Goal: Information Seeking & Learning: Learn about a topic

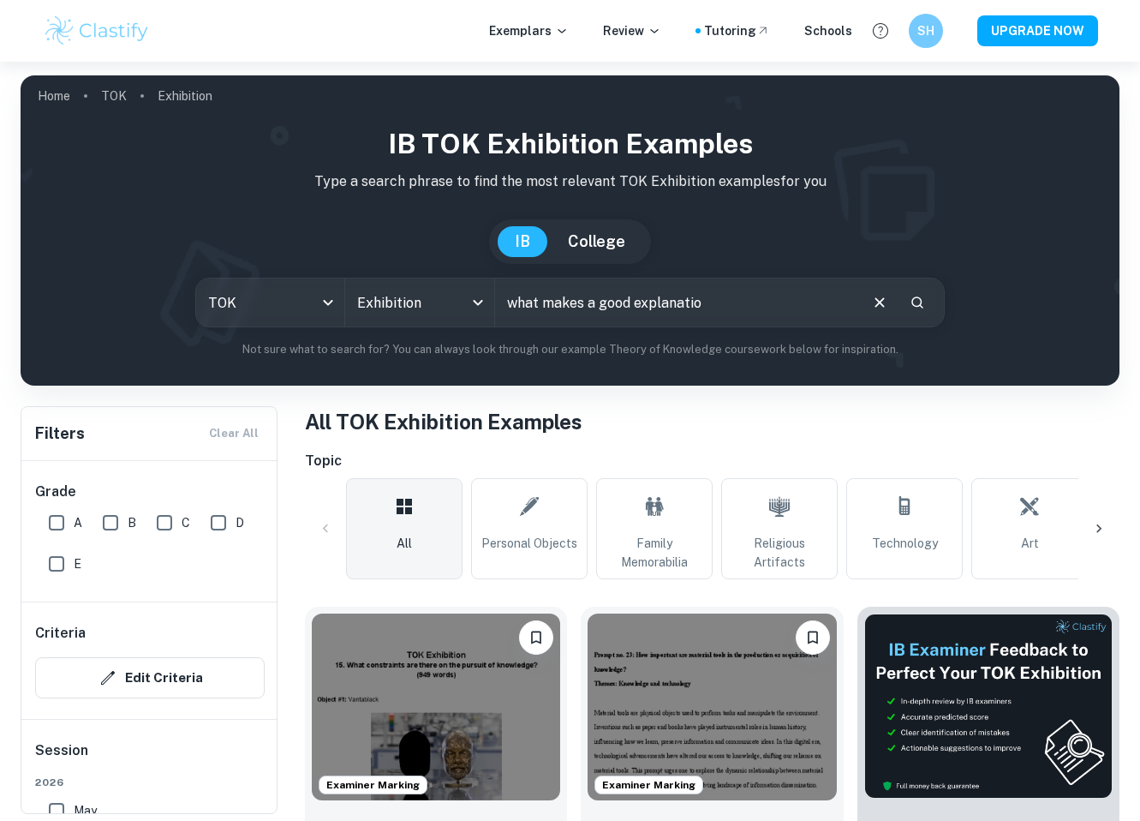
type input "what makes a good explanatio"
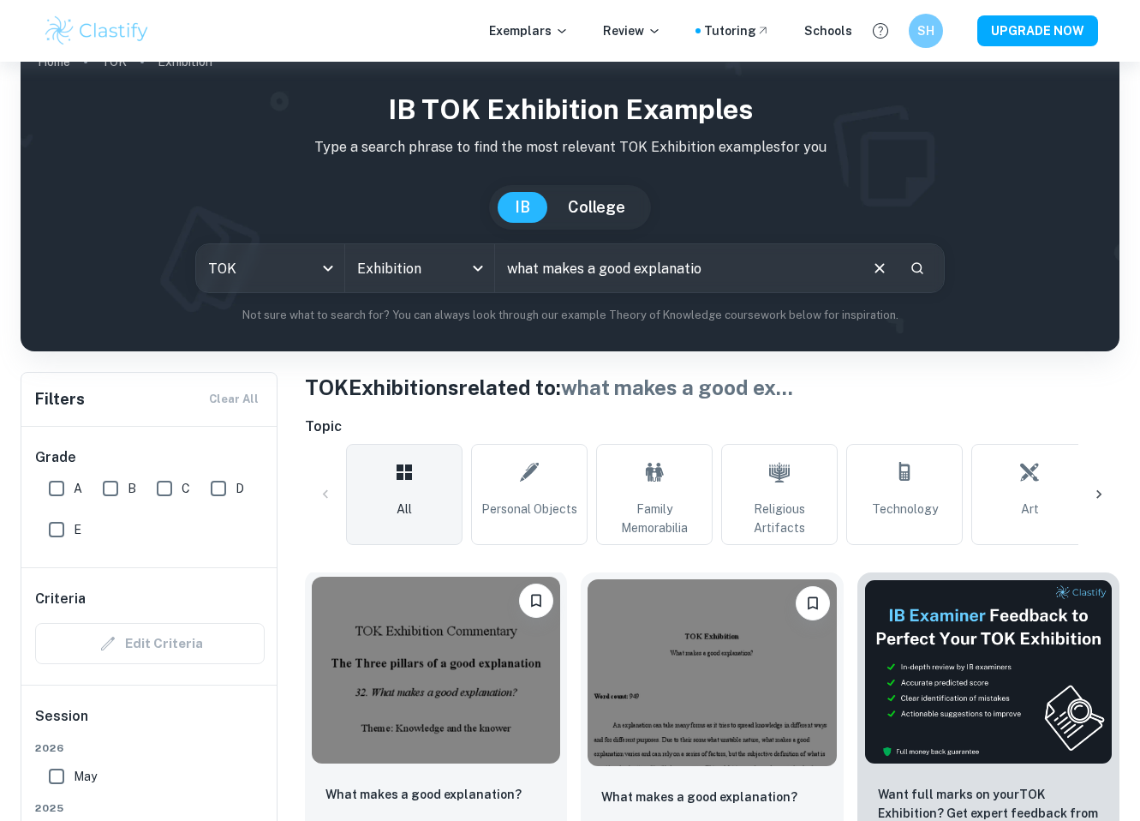
scroll to position [307, 0]
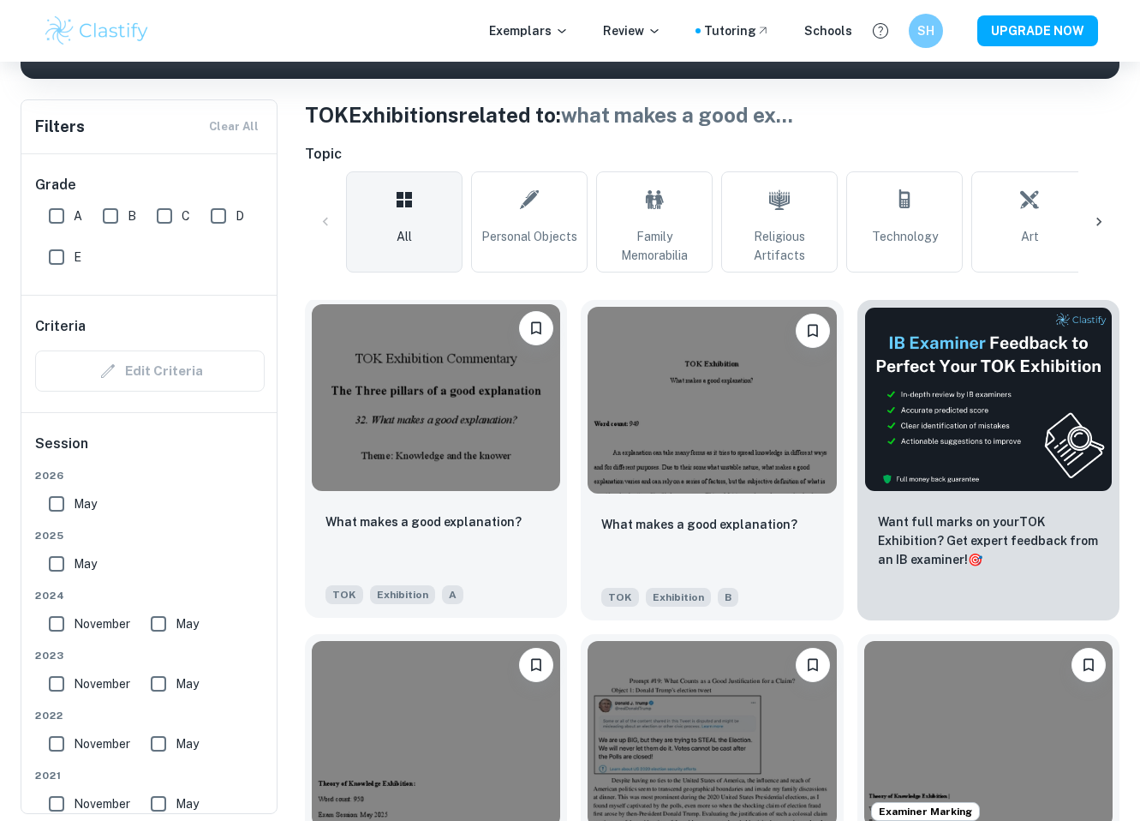
click at [414, 531] on div "What makes a good explanation?" at bounding box center [436, 540] width 221 height 58
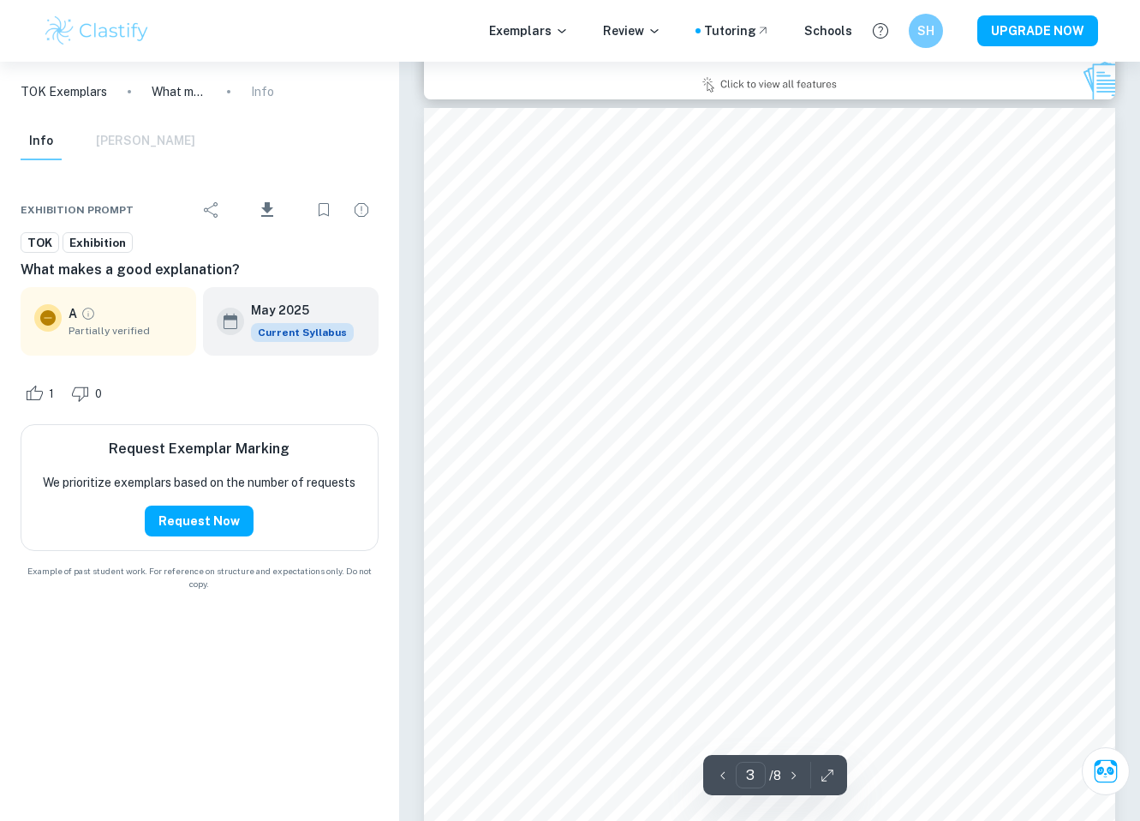
scroll to position [2177, 0]
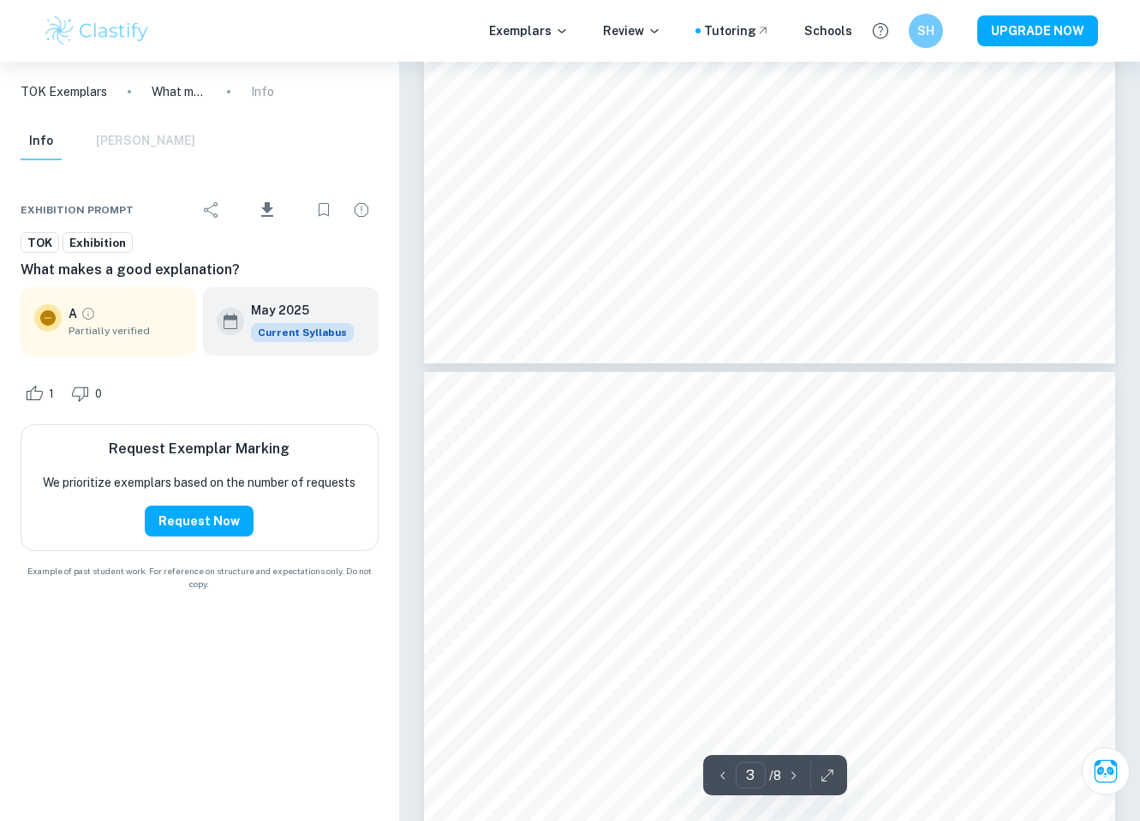
type input "4"
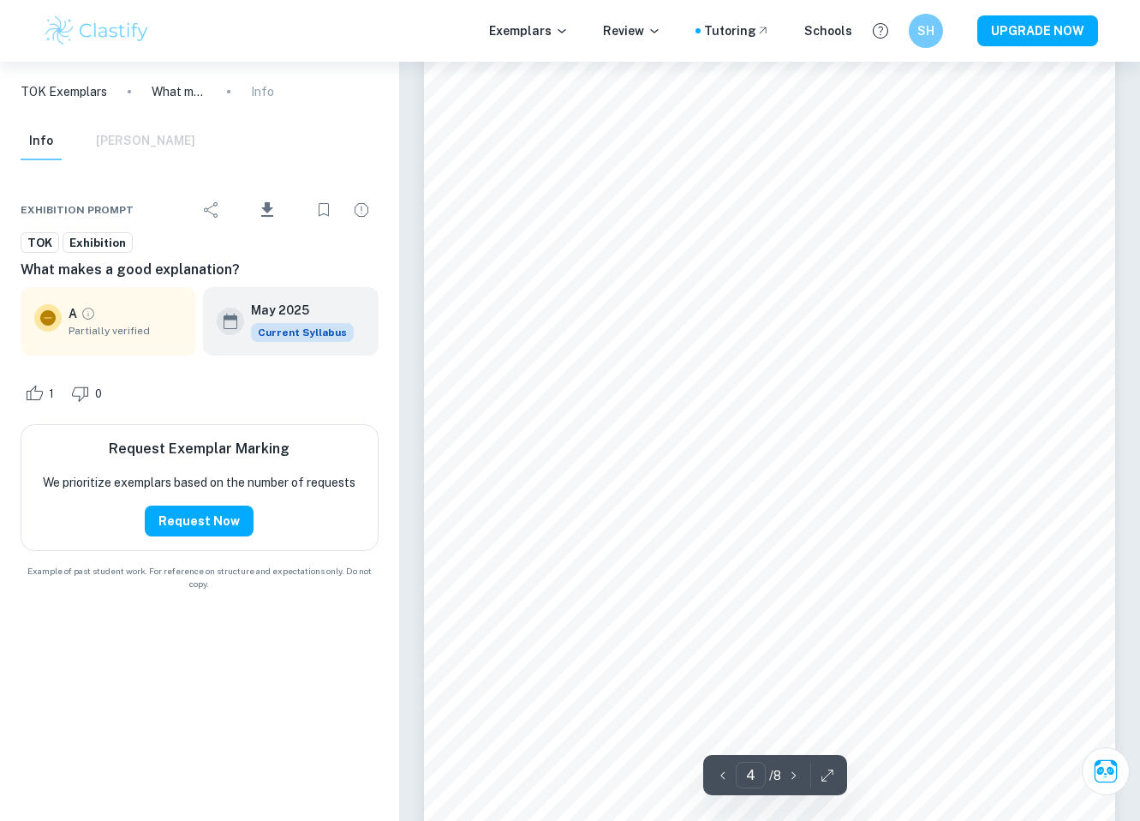
scroll to position [3457, 0]
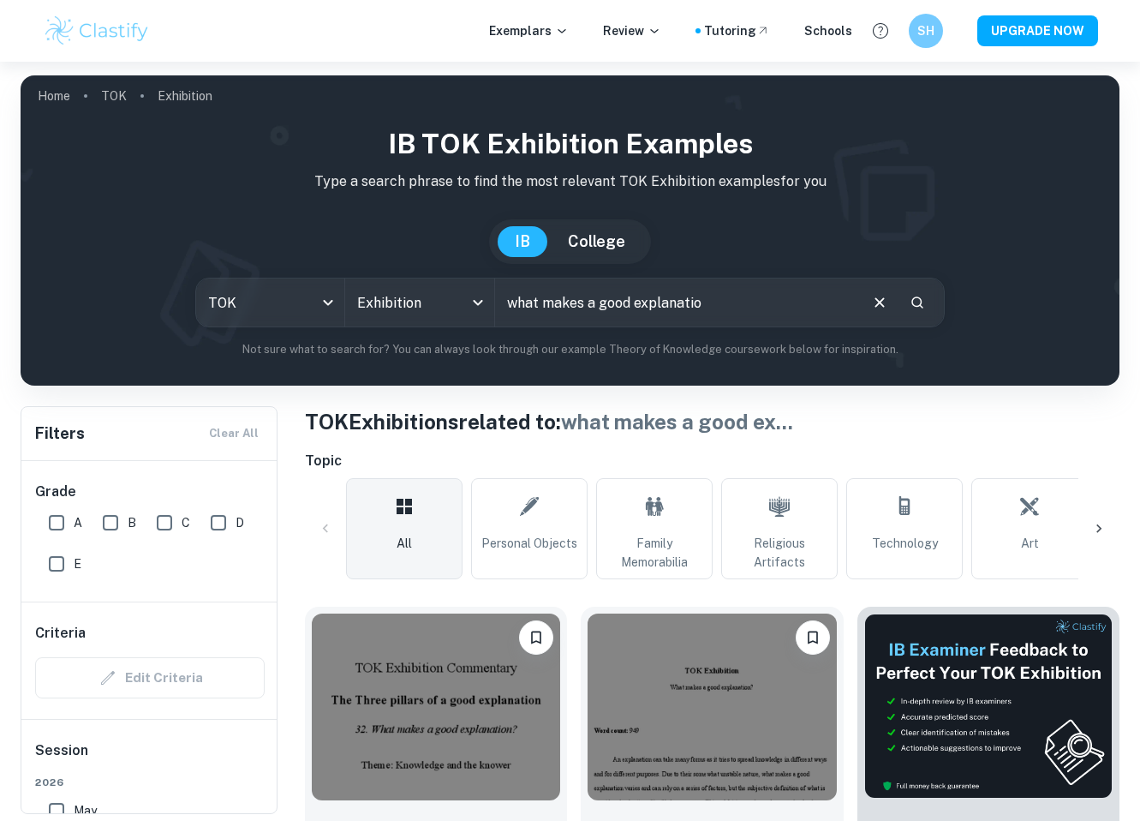
click at [708, 301] on input "what makes a good explanatio" at bounding box center [676, 302] width 362 height 48
type input "what makes a good explanation?"
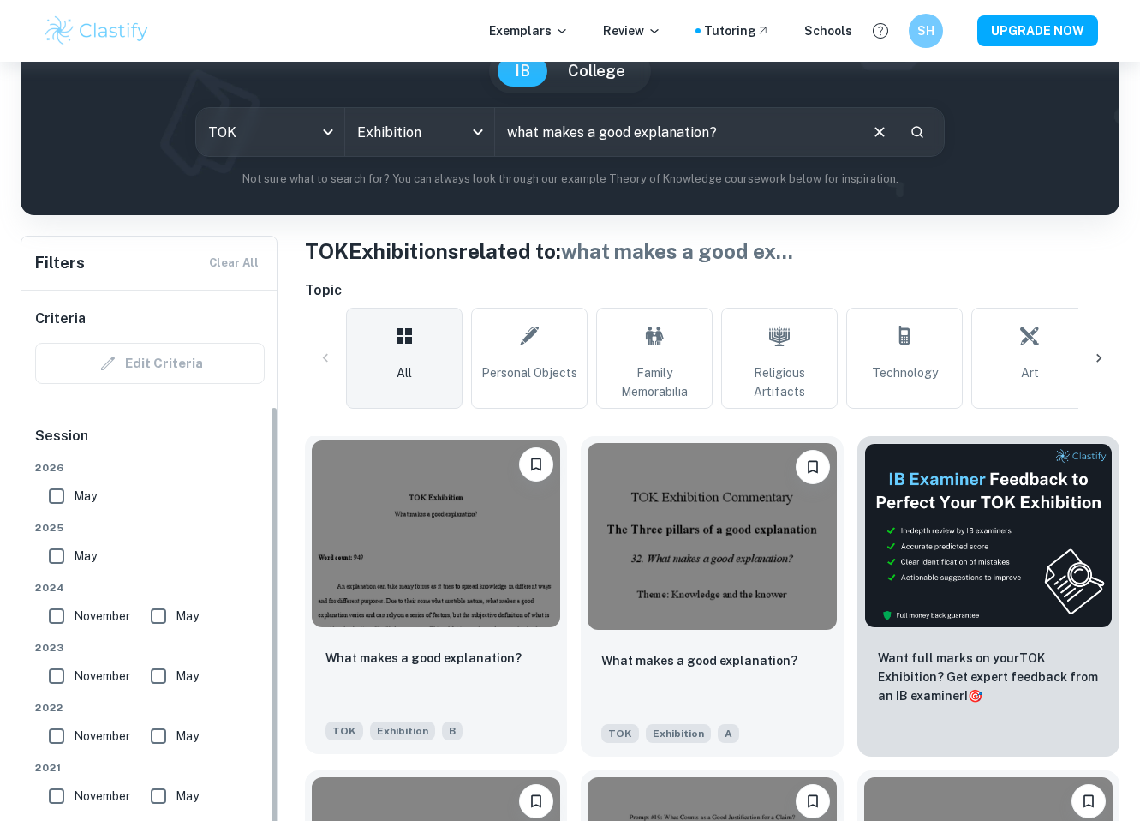
scroll to position [144, 0]
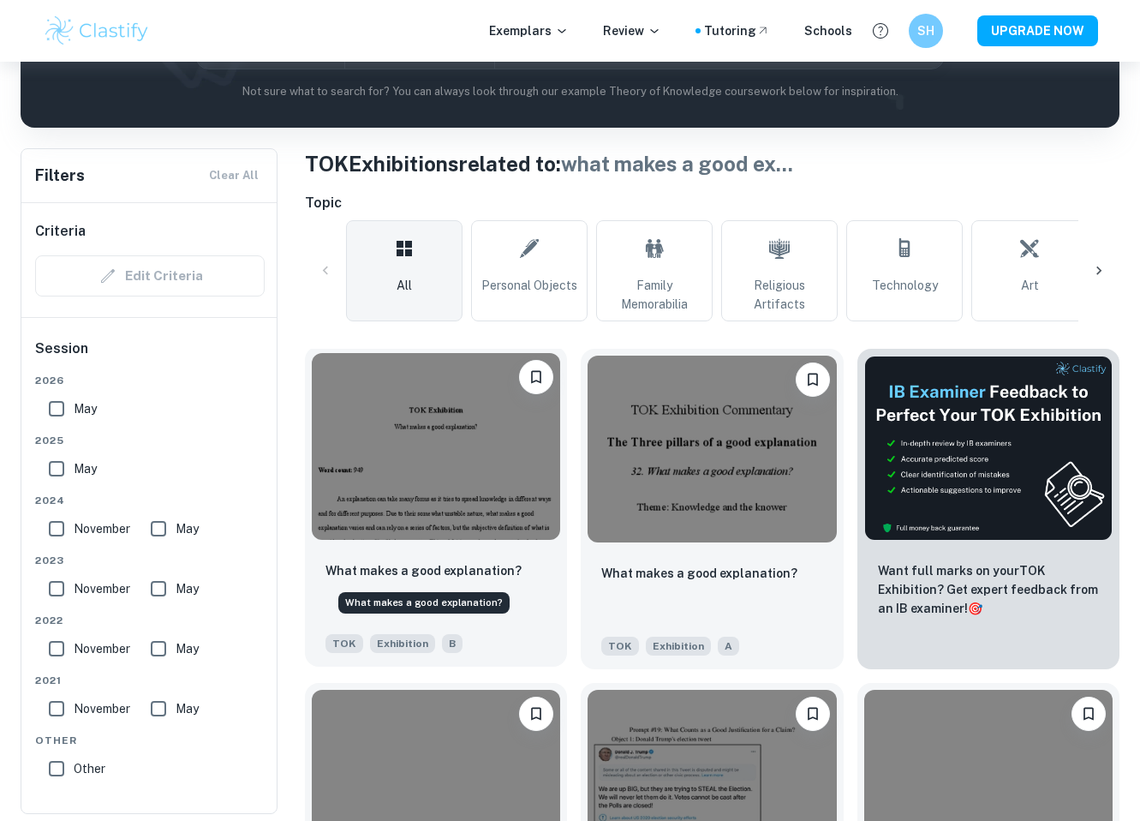
click at [466, 569] on p "What makes a good explanation?" at bounding box center [424, 570] width 196 height 19
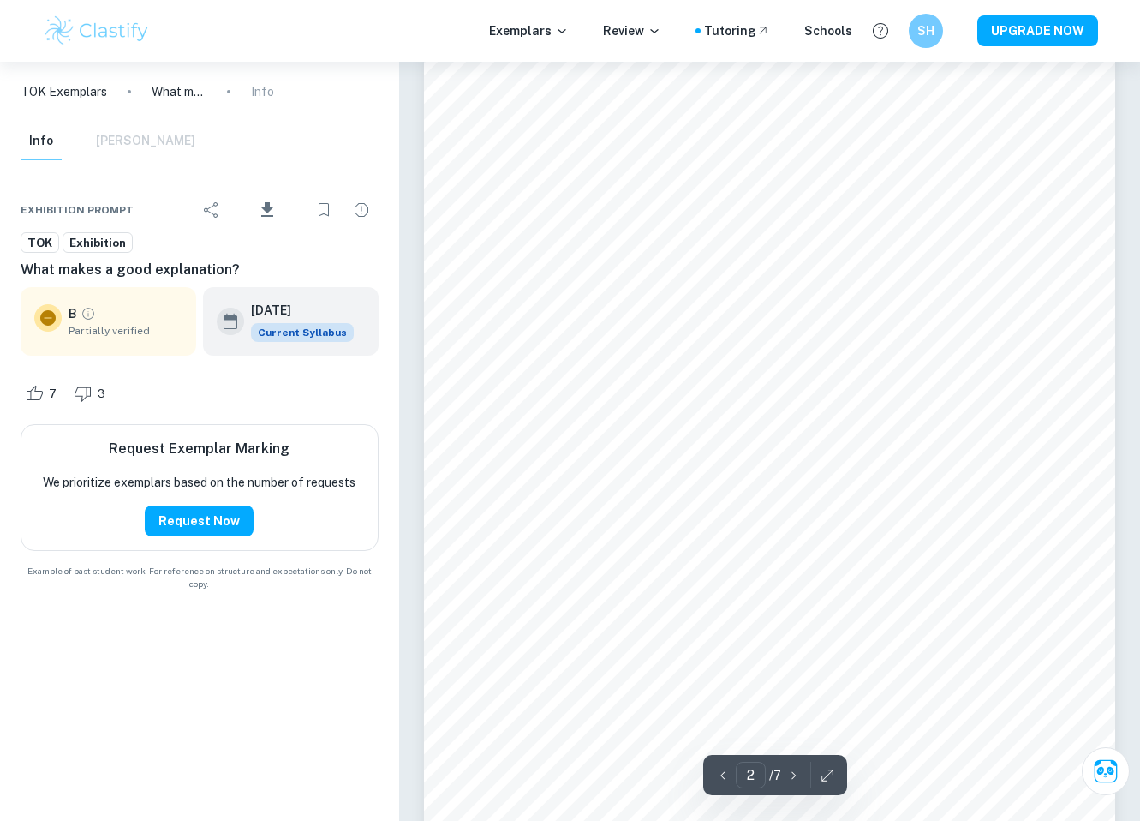
scroll to position [1306, 0]
drag, startPoint x: 137, startPoint y: 121, endPoint x: 134, endPoint y: 134, distance: 13.9
click at [137, 128] on div "TOK Exemplars What makes a good explanation? Info Info [PERSON_NAME] Exhibition…" at bounding box center [199, 336] width 399 height 549
click at [131, 138] on div "Info [PERSON_NAME]" at bounding box center [108, 142] width 175 height 38
click at [129, 142] on div "Info [PERSON_NAME]" at bounding box center [108, 142] width 175 height 38
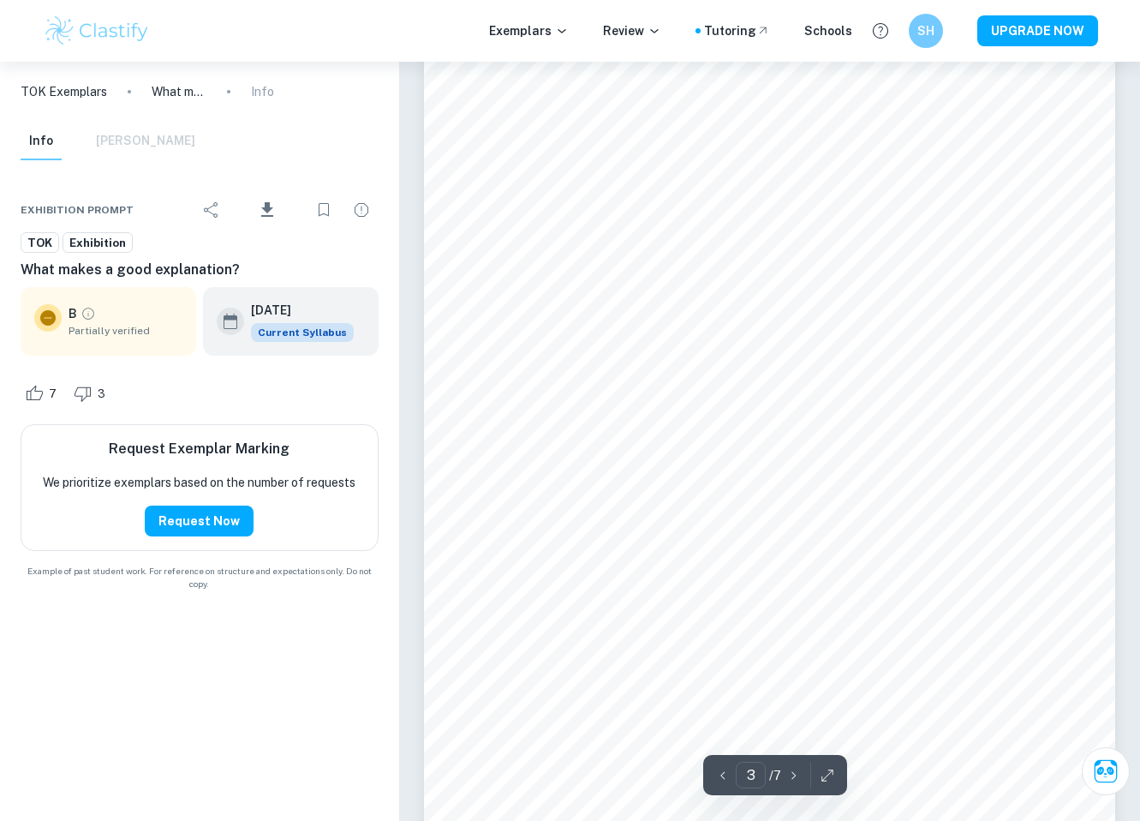
scroll to position [2458, 0]
type input "4"
